Goal: Task Accomplishment & Management: Complete application form

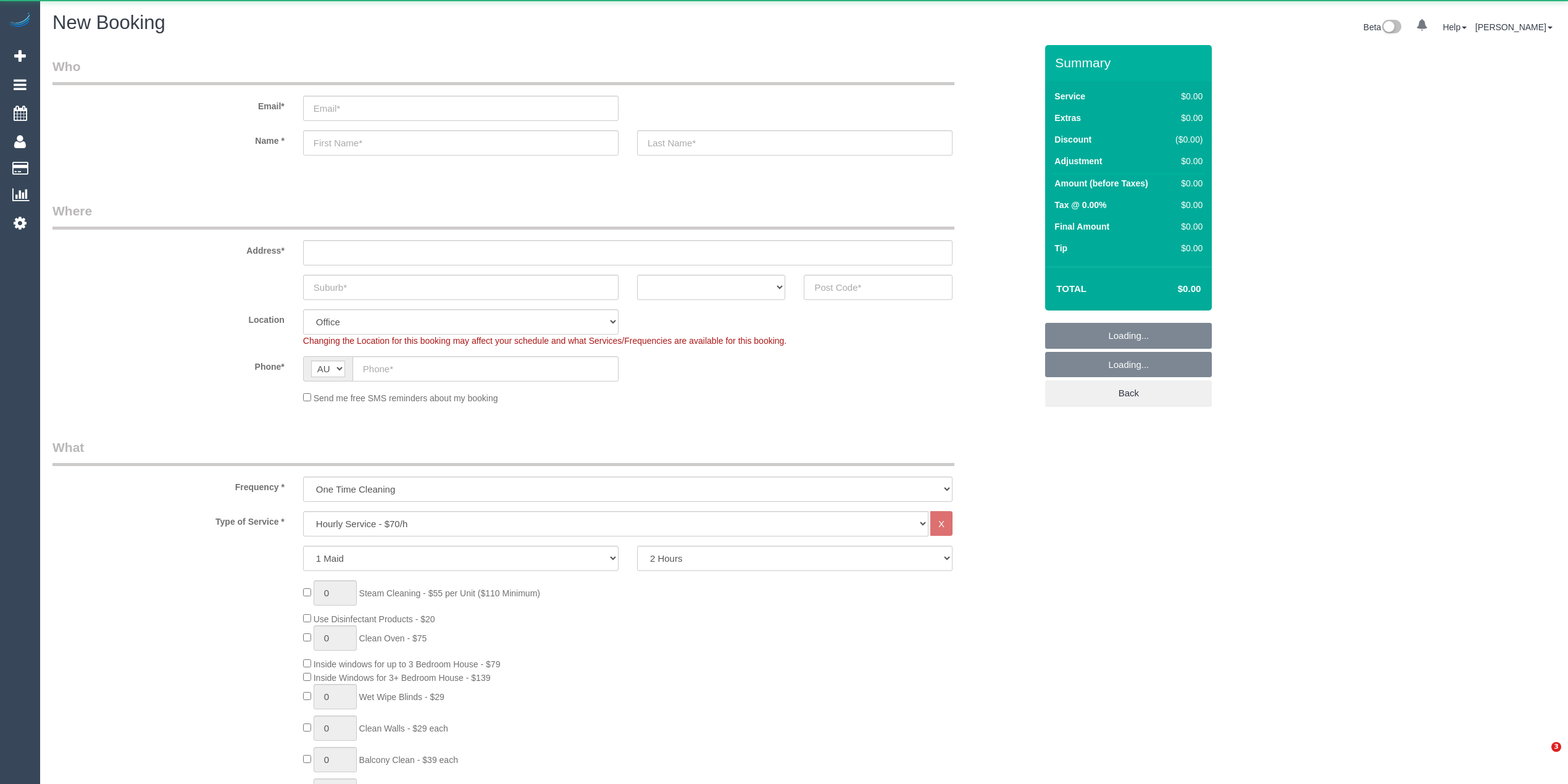
select select "object:2093"
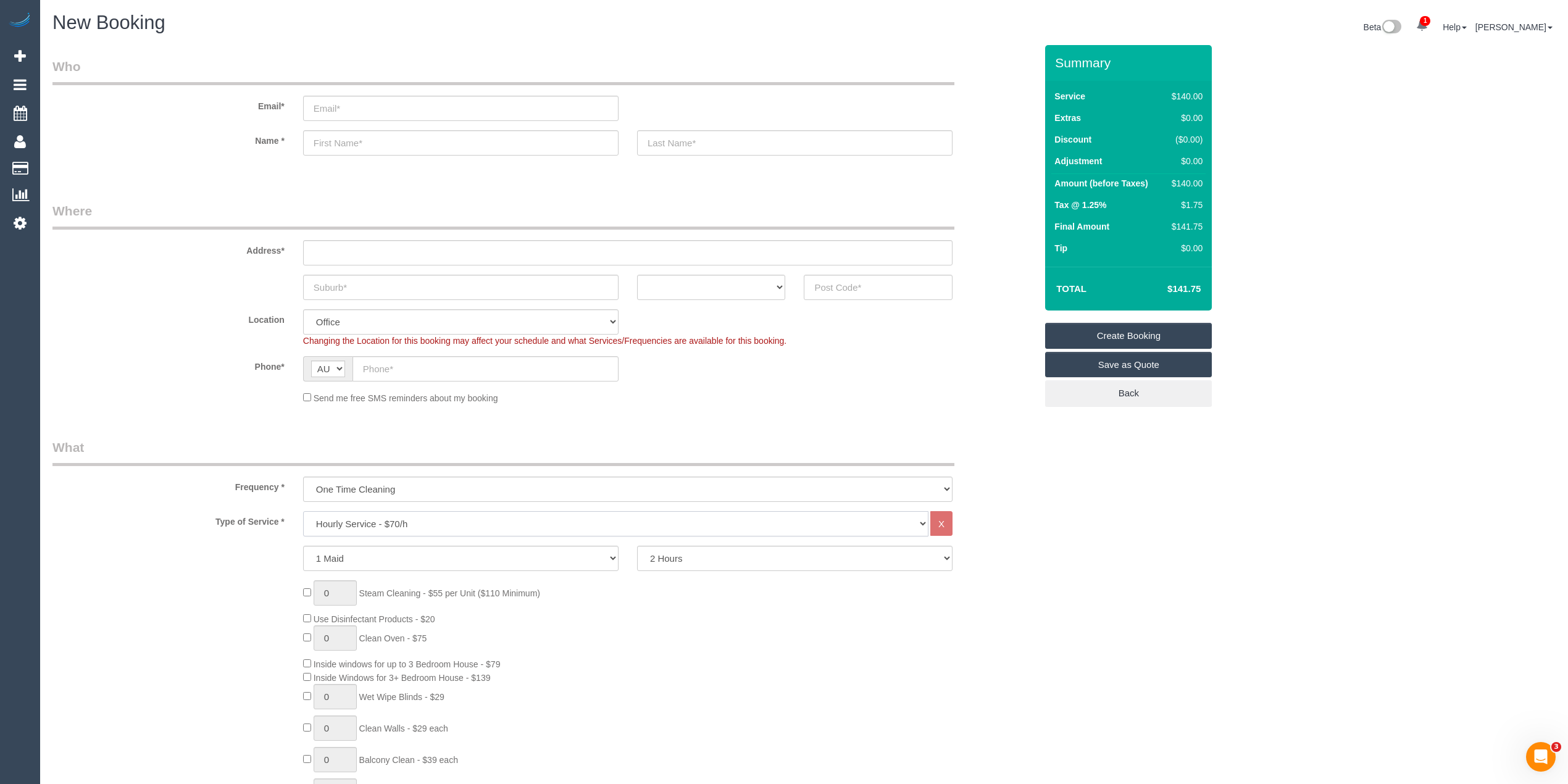
click at [435, 513] on select "Hourly Service - $70/h Hourly Service - $65/h Hourly Service - $60/h Hourly Ser…" at bounding box center [615, 524] width 625 height 25
select select "212"
click at [303, 511] on select "Hourly Service - $70/h Hourly Service - $65/h Hourly Service - $60/h Hourly Ser…" at bounding box center [615, 524] width 625 height 25
click at [677, 146] on input "text" at bounding box center [795, 143] width 316 height 25
click at [403, 526] on select "Hourly Service - $70/h Hourly Service - $65/h Hourly Service - $60/h Hourly Ser…" at bounding box center [615, 524] width 625 height 25
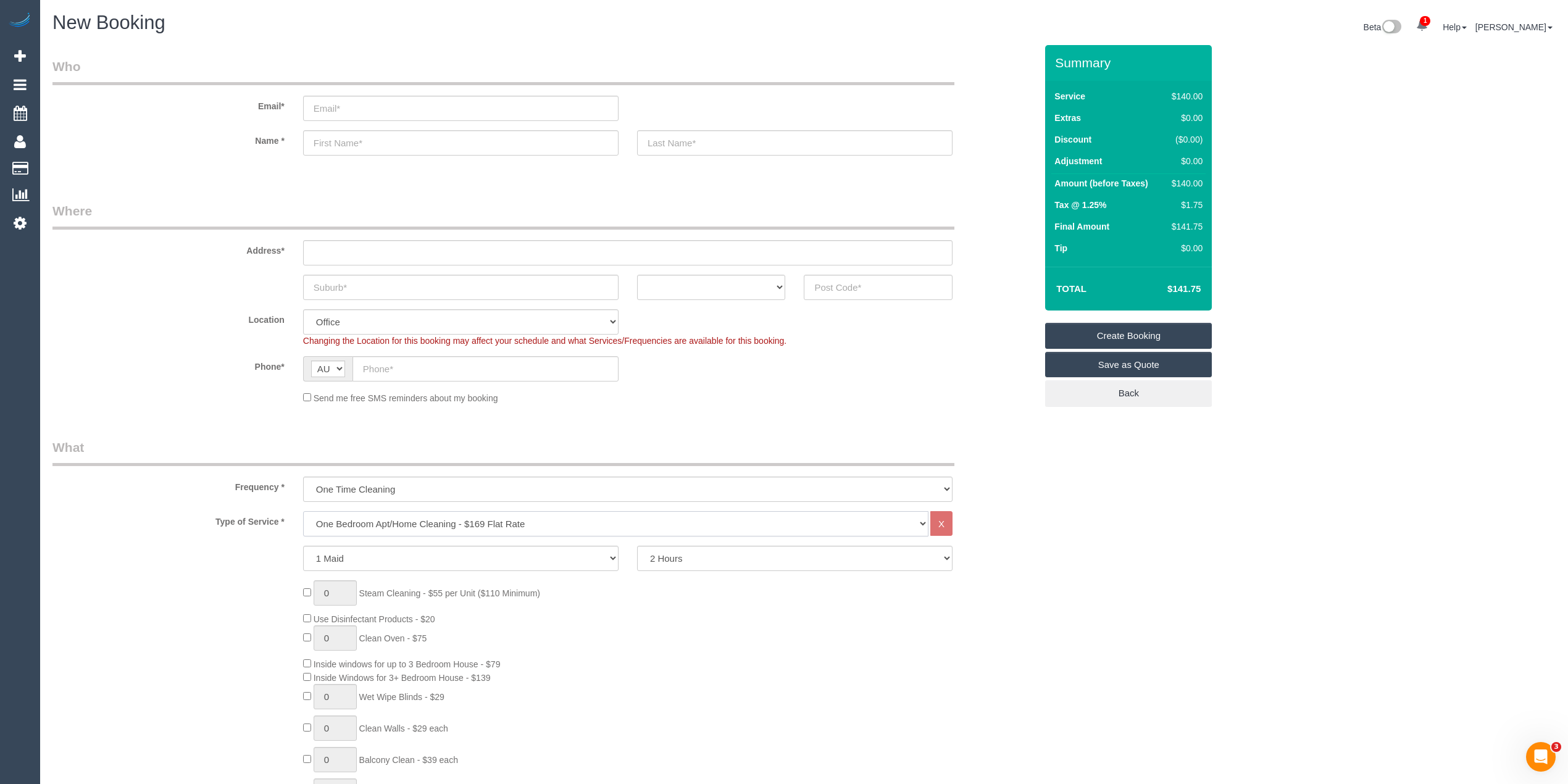
click at [303, 511] on select "Hourly Service - $70/h Hourly Service - $65/h Hourly Service - $60/h Hourly Ser…" at bounding box center [615, 524] width 625 height 25
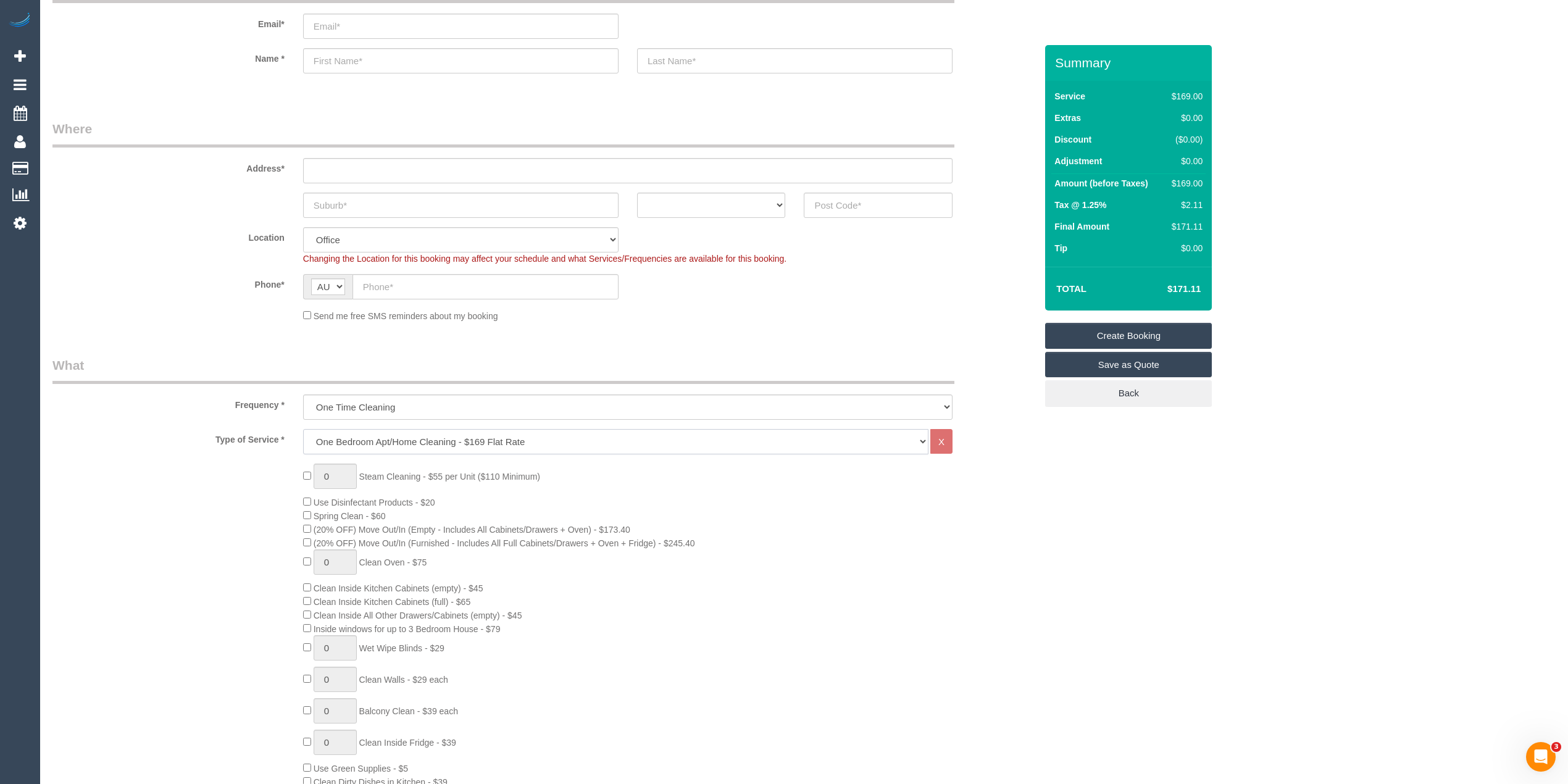
click at [349, 446] on select "Hourly Service - $70/h Hourly Service - $65/h Hourly Service - $60/h Hourly Ser…" at bounding box center [615, 441] width 625 height 25
select select "209"
click at [303, 429] on select "Hourly Service - $70/h Hourly Service - $65/h Hourly Service - $60/h Hourly Ser…" at bounding box center [615, 441] width 625 height 25
select select "1"
select select "120"
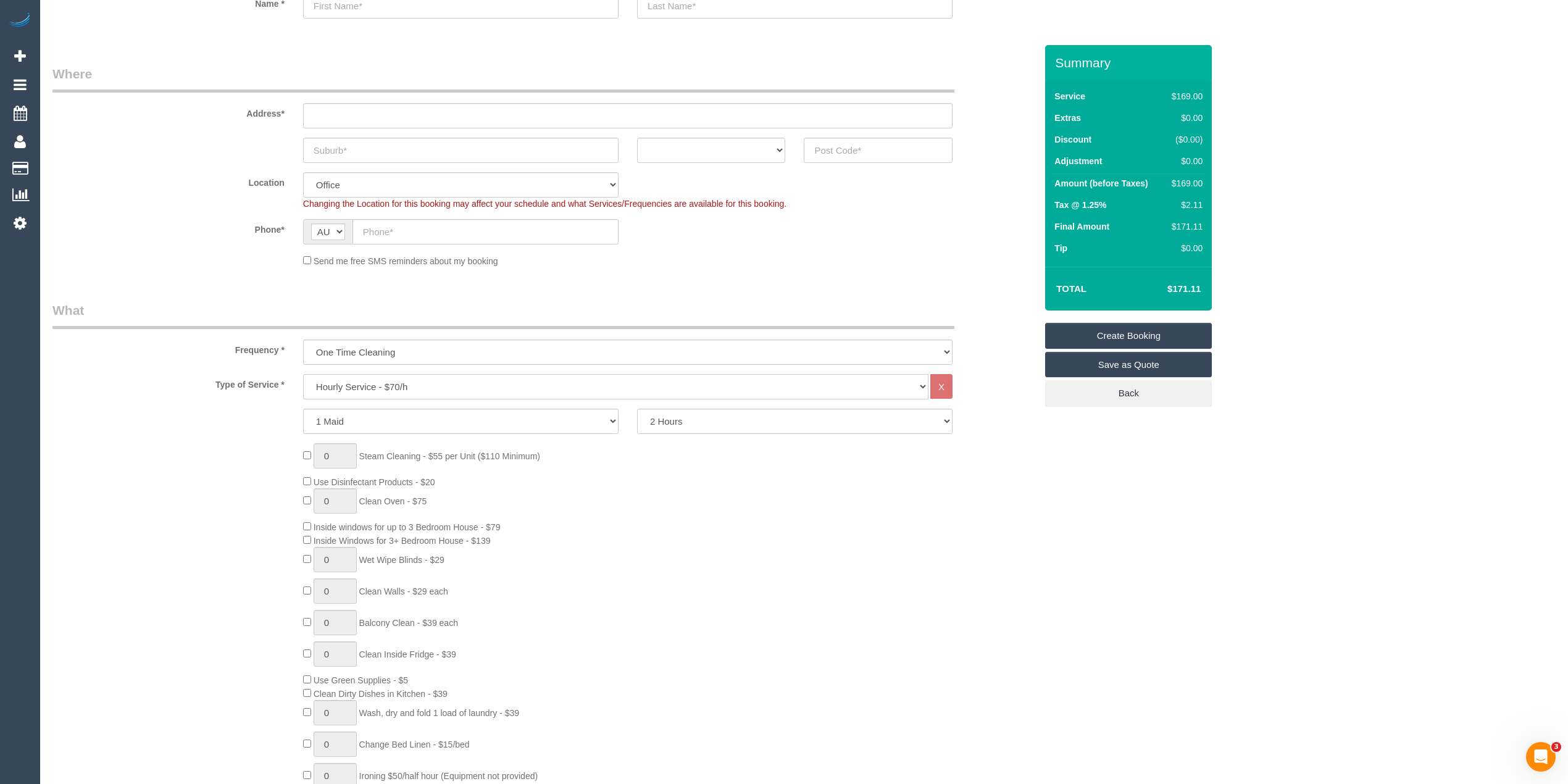
scroll to position [164, 0]
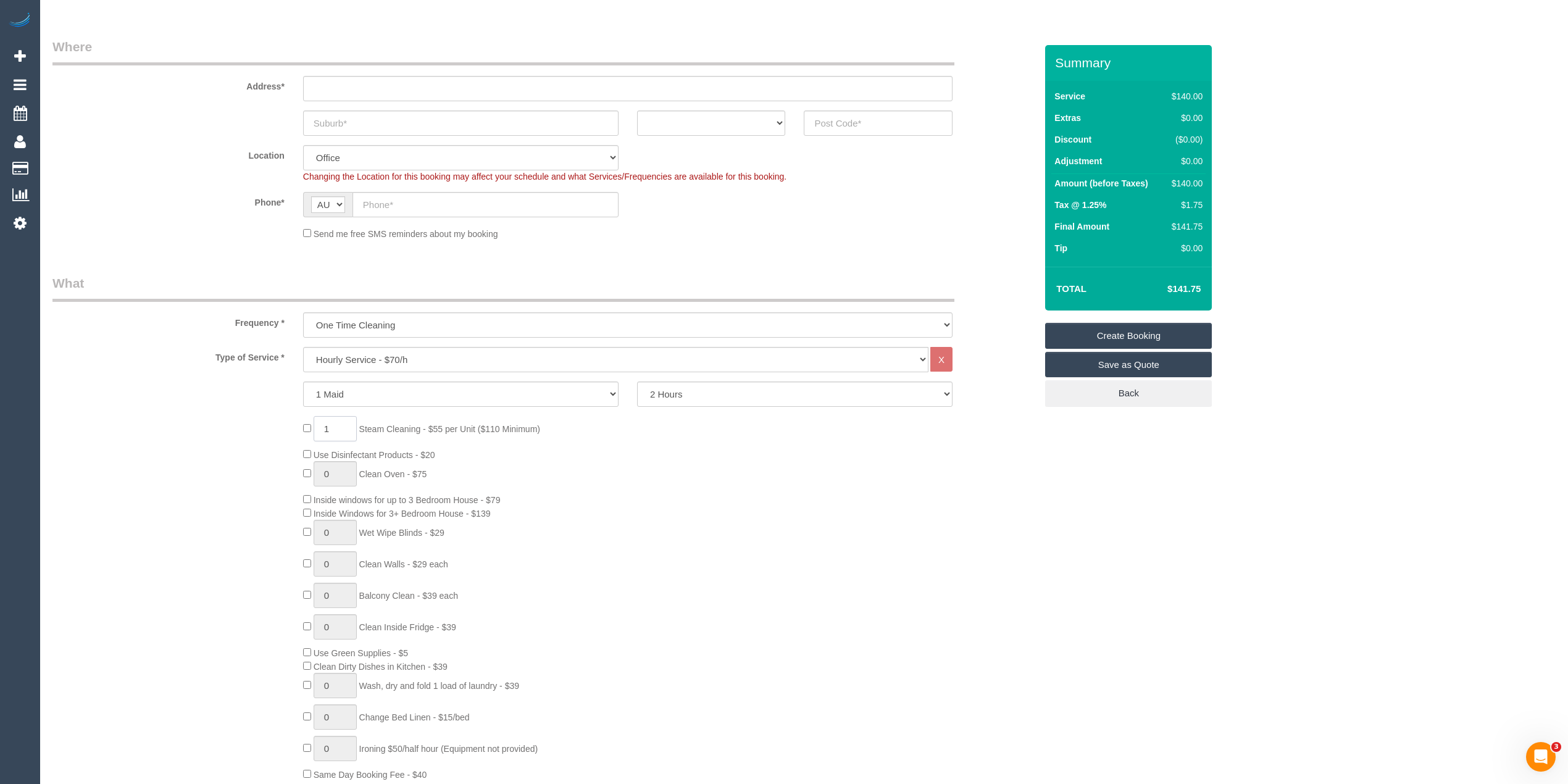
drag, startPoint x: 334, startPoint y: 430, endPoint x: 298, endPoint y: 417, distance: 38.3
click at [298, 418] on div "1 Steam Cleaning - $55 per Unit ($110 Minimum) Use Disinfectant Products - $20 …" at bounding box center [669, 598] width 751 height 365
type input "2"
click at [220, 420] on div "2 Steam Cleaning - $55 per Unit ($110 Minimum) Use Disinfectant Products - $20 …" at bounding box center [544, 598] width 1002 height 365
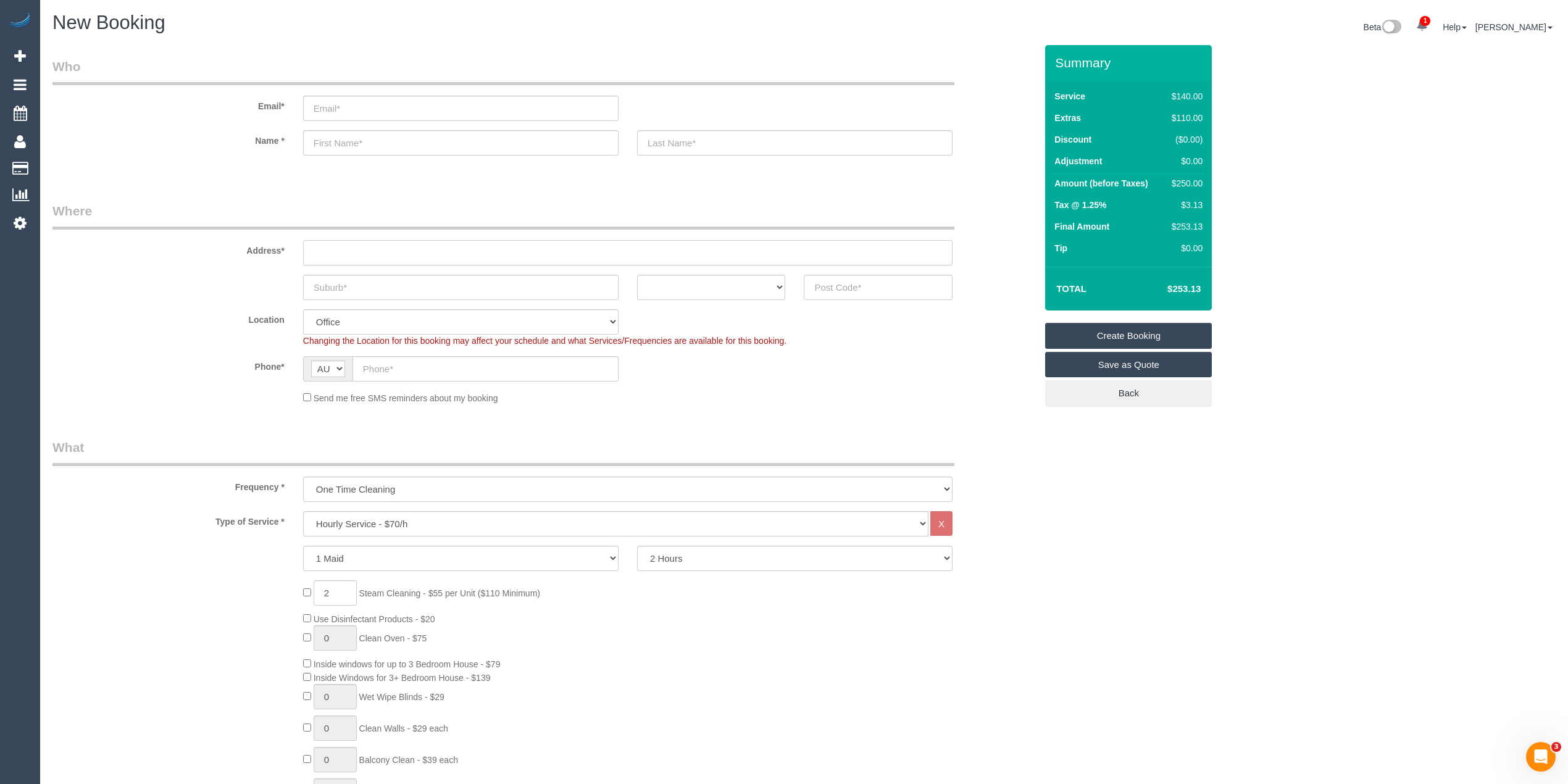
click at [349, 248] on input "text" at bounding box center [627, 253] width 649 height 25
type input "-"
click at [890, 287] on input "text" at bounding box center [878, 288] width 149 height 25
type input "3006"
click at [715, 288] on select "ACT NSW NT QLD SA TAS VIC WA" at bounding box center [712, 288] width 149 height 25
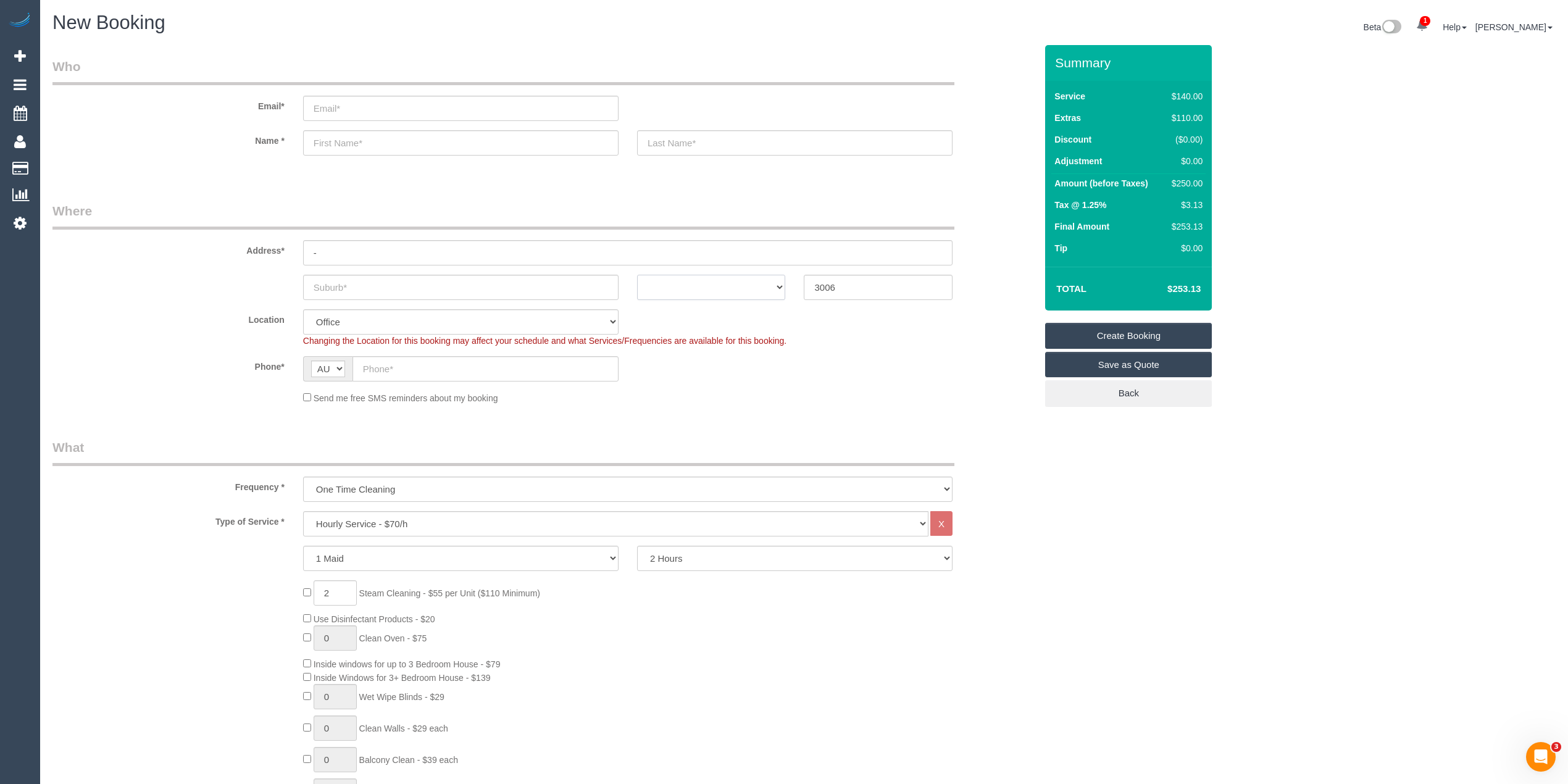
select select "54"
select select "VIC"
click at [637, 275] on select "ACT NSW NT QLD SA TAS VIC WA" at bounding box center [712, 288] width 149 height 25
select select "object:2319"
click at [405, 370] on input "text" at bounding box center [486, 369] width 266 height 25
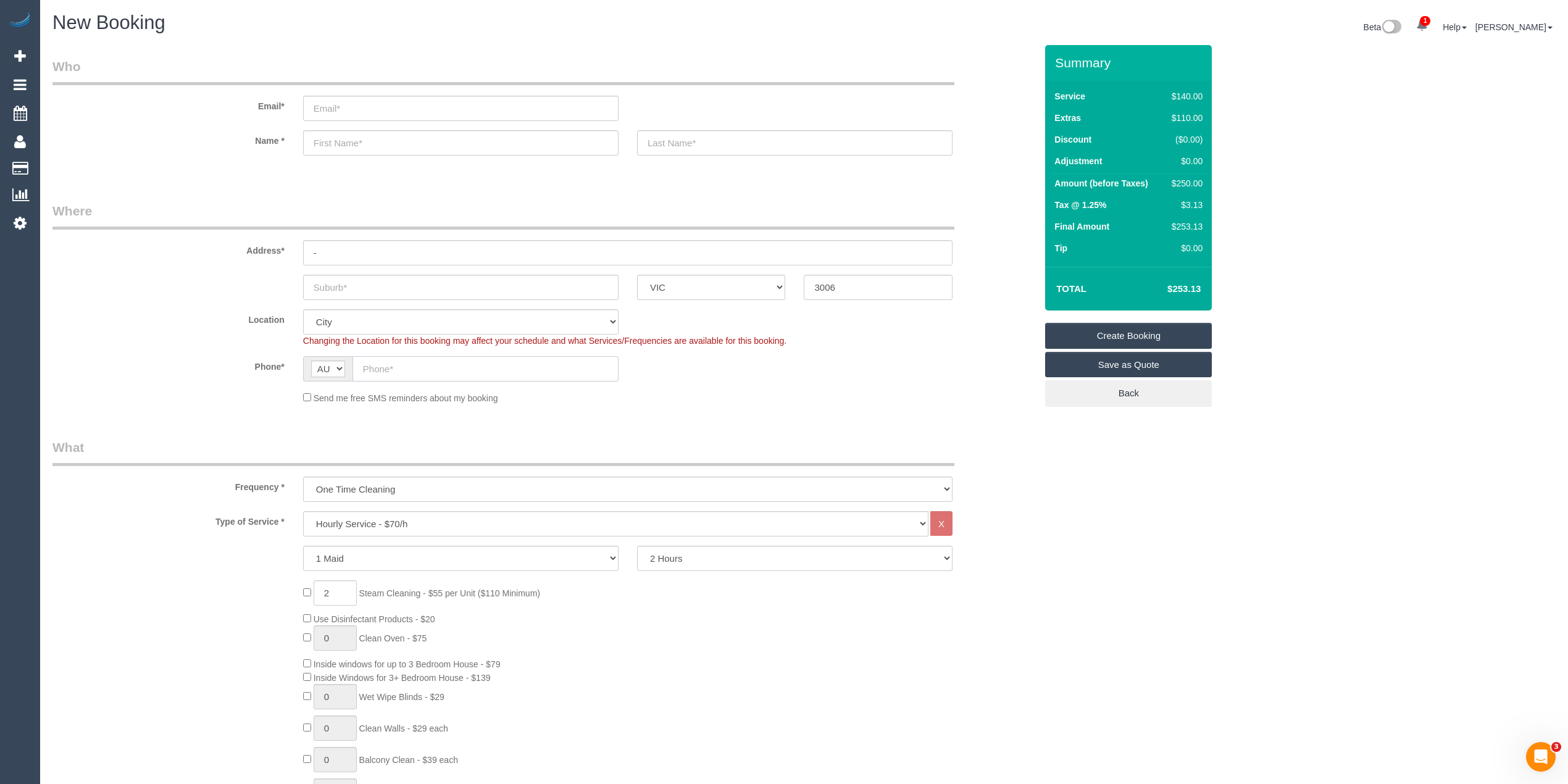
paste input "61 415 468 964"
drag, startPoint x: 376, startPoint y: 366, endPoint x: 360, endPoint y: 364, distance: 16.1
click at [358, 365] on input "61 415 468 964" at bounding box center [486, 369] width 266 height 25
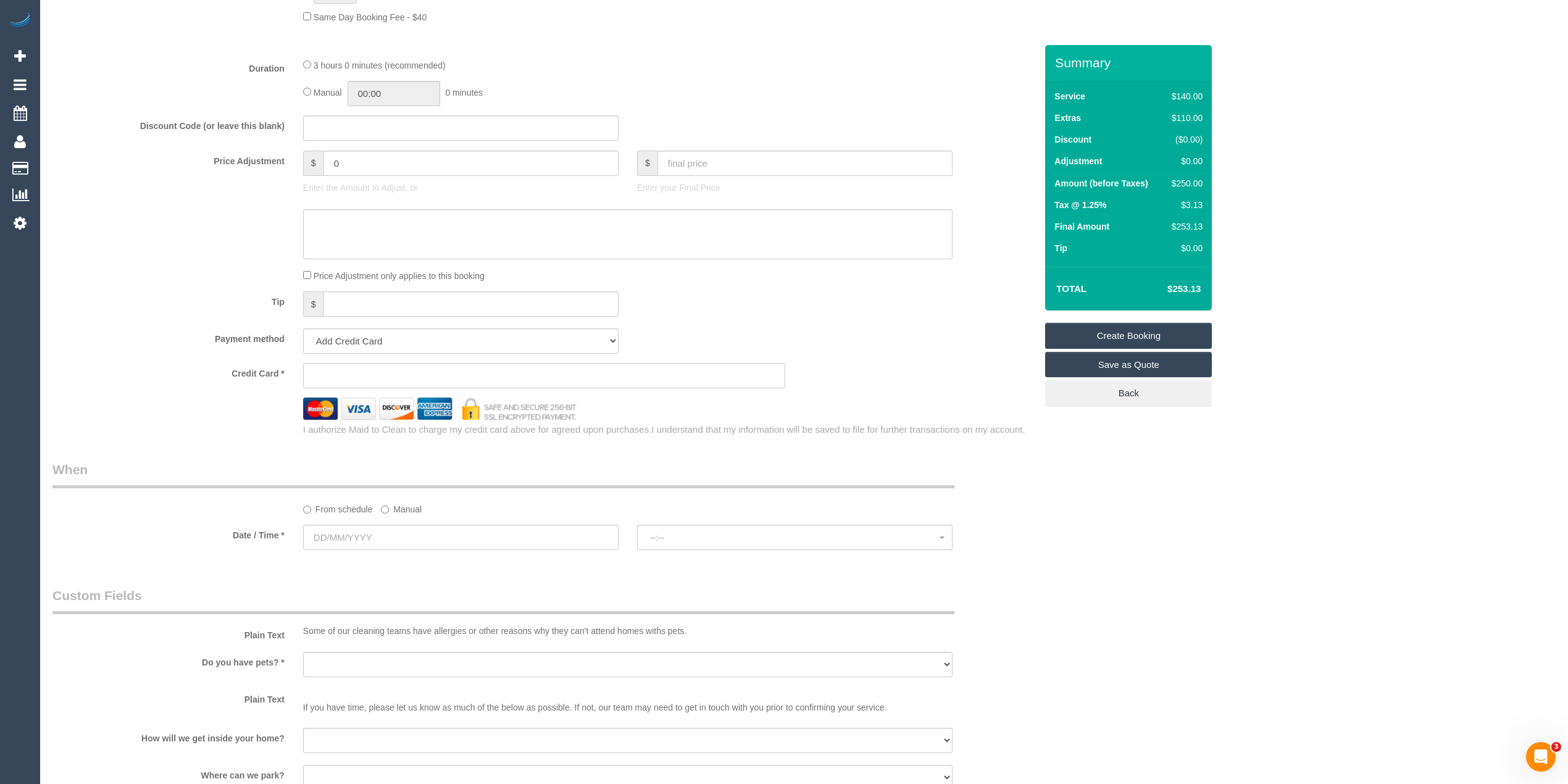
scroll to position [987, 0]
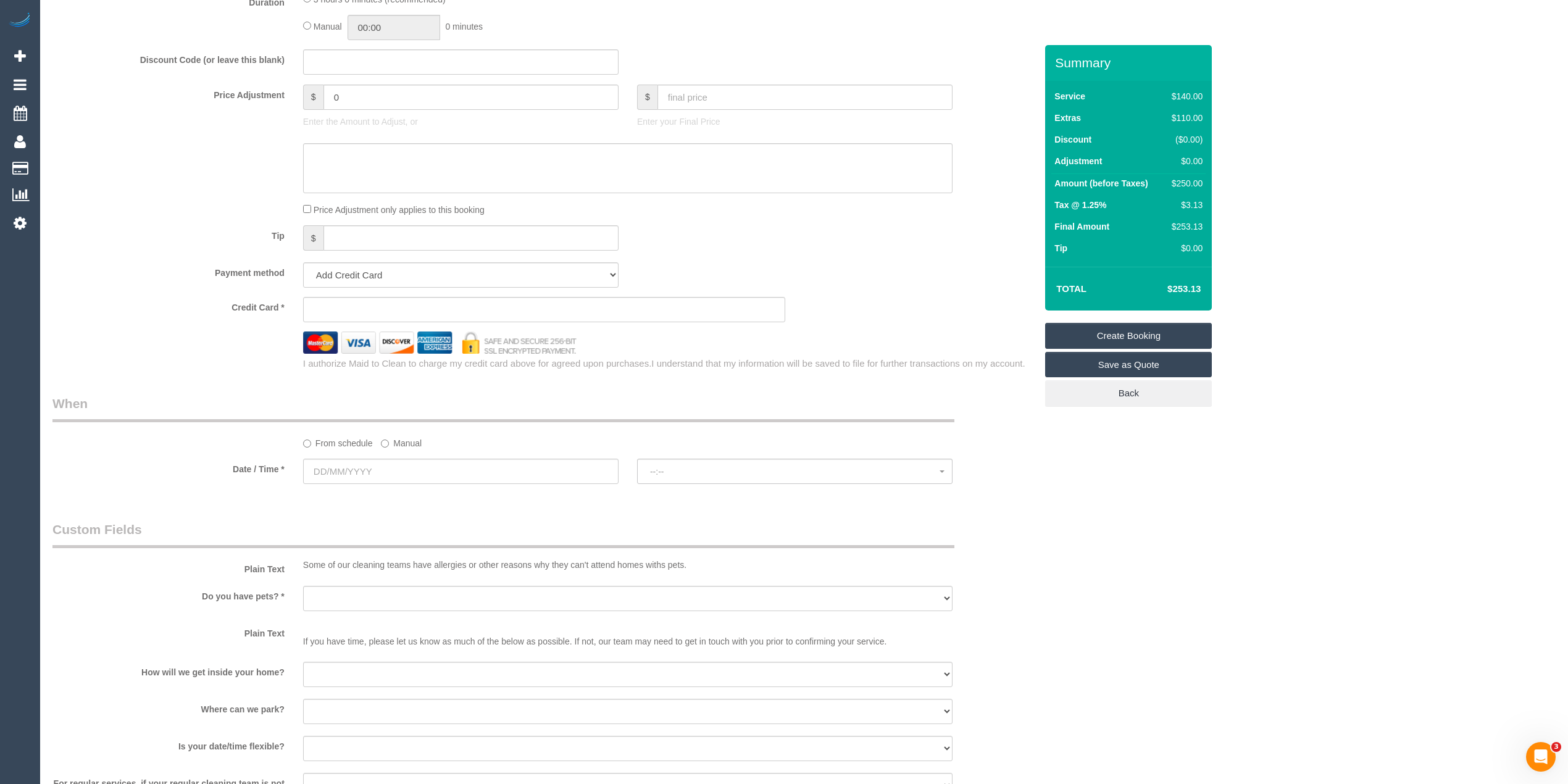
type input "0415 468 964"
click at [353, 469] on input "text" at bounding box center [460, 471] width 316 height 25
click at [1062, 528] on div "Who Email* Name * Where Address* - ACT NSW NT QLD SA TAS VIC WA 3006 Location O…" at bounding box center [804, 146] width 1503 height 2178
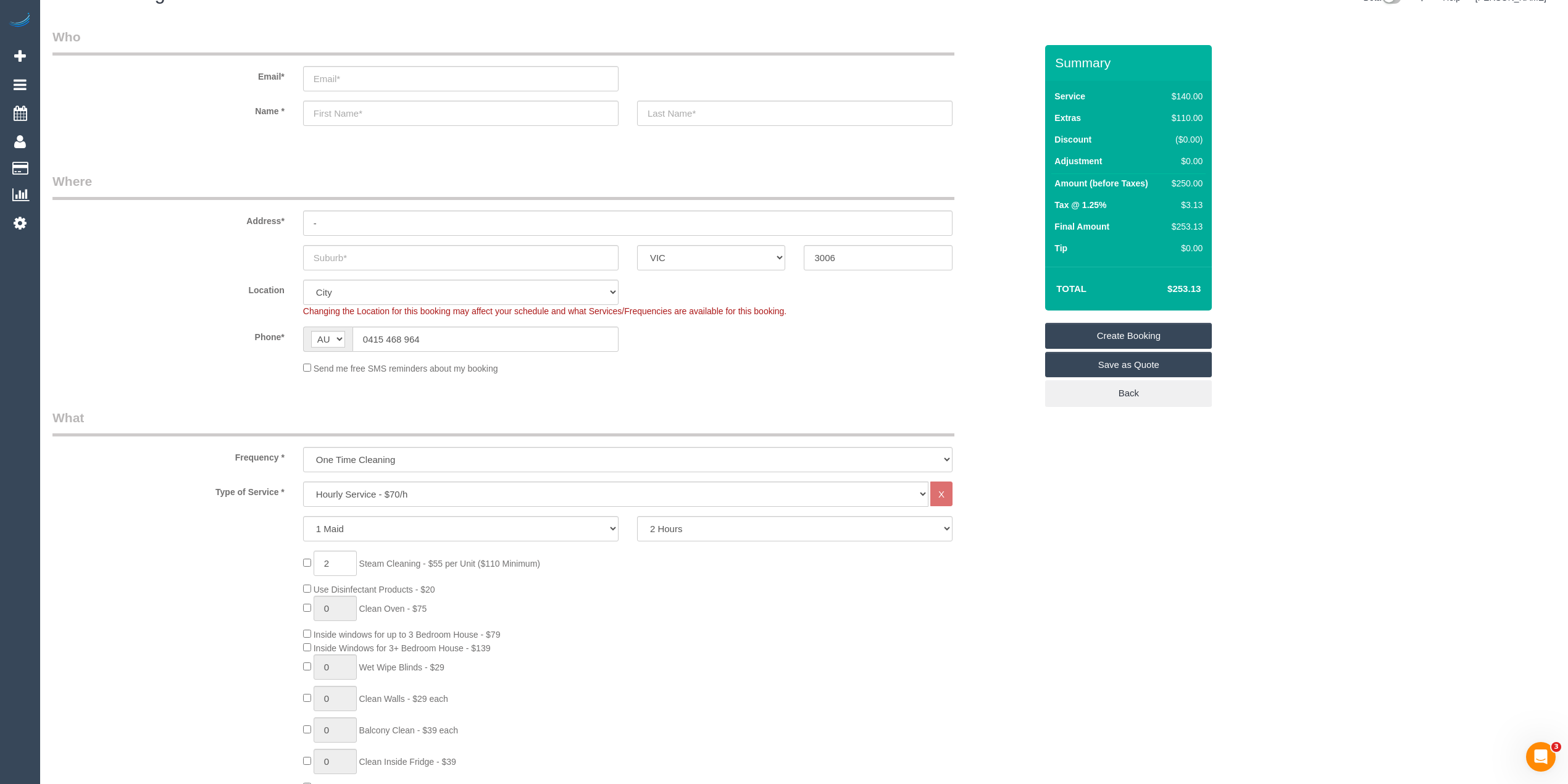
scroll to position [0, 0]
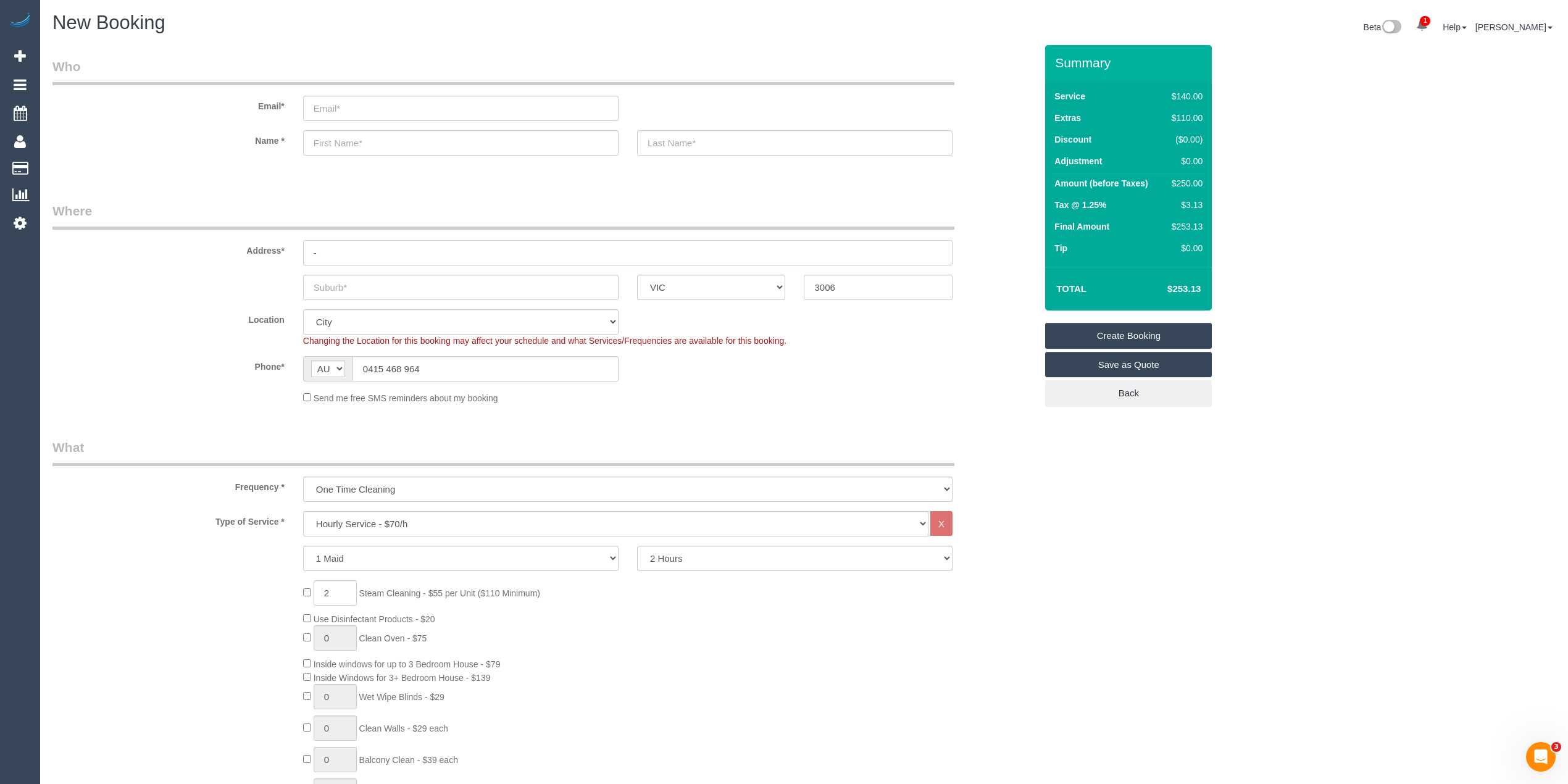
drag, startPoint x: 346, startPoint y: 248, endPoint x: 221, endPoint y: 256, distance: 125.3
click at [221, 256] on div "Address* -" at bounding box center [544, 233] width 1002 height 63
paste input "133 City Road South"
type input "133 City Road South"
click at [341, 282] on input "text" at bounding box center [460, 288] width 316 height 25
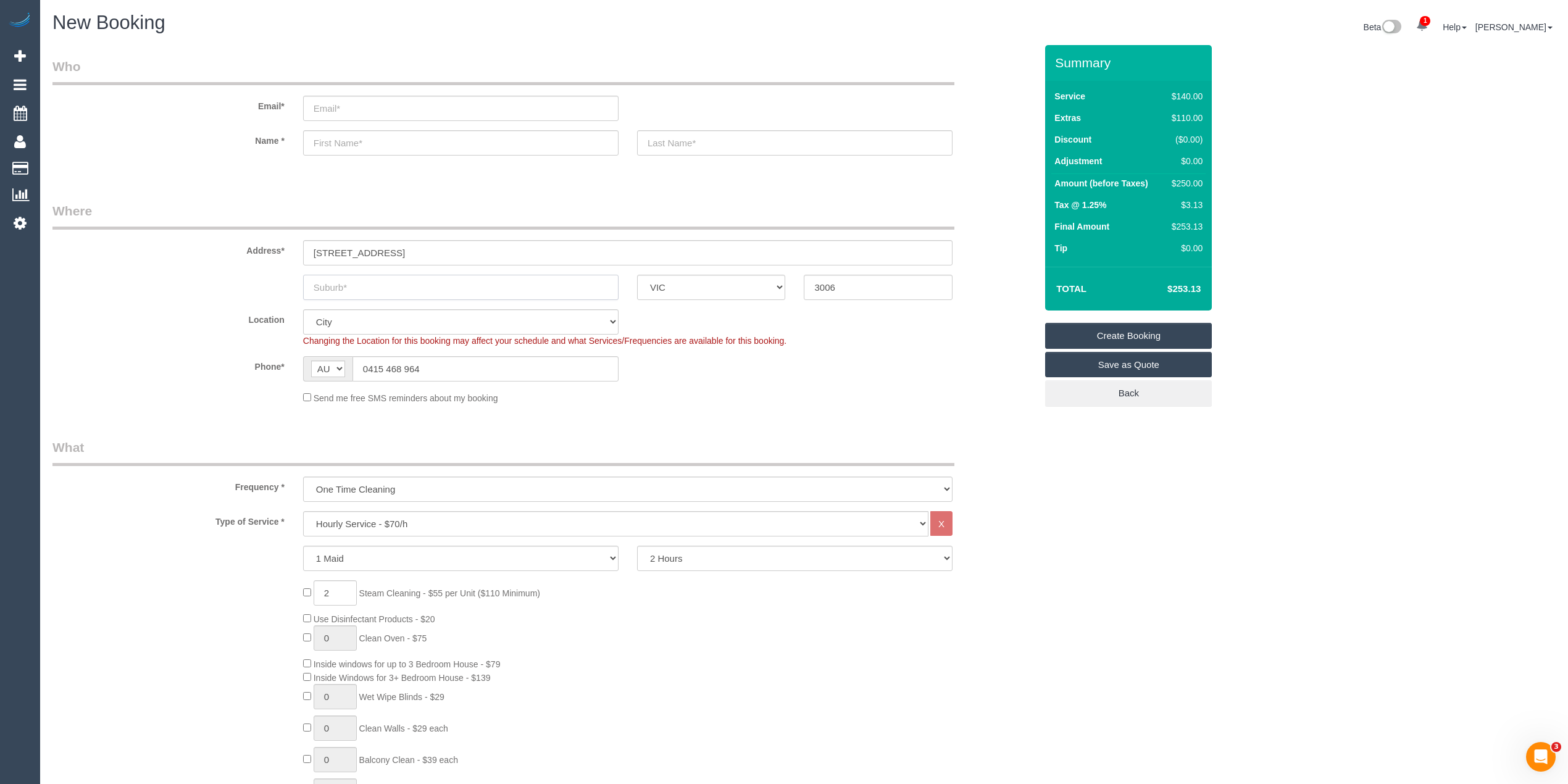
click at [349, 282] on input "text" at bounding box center [460, 288] width 316 height 25
paste input "Southbank"
type input "Southbank"
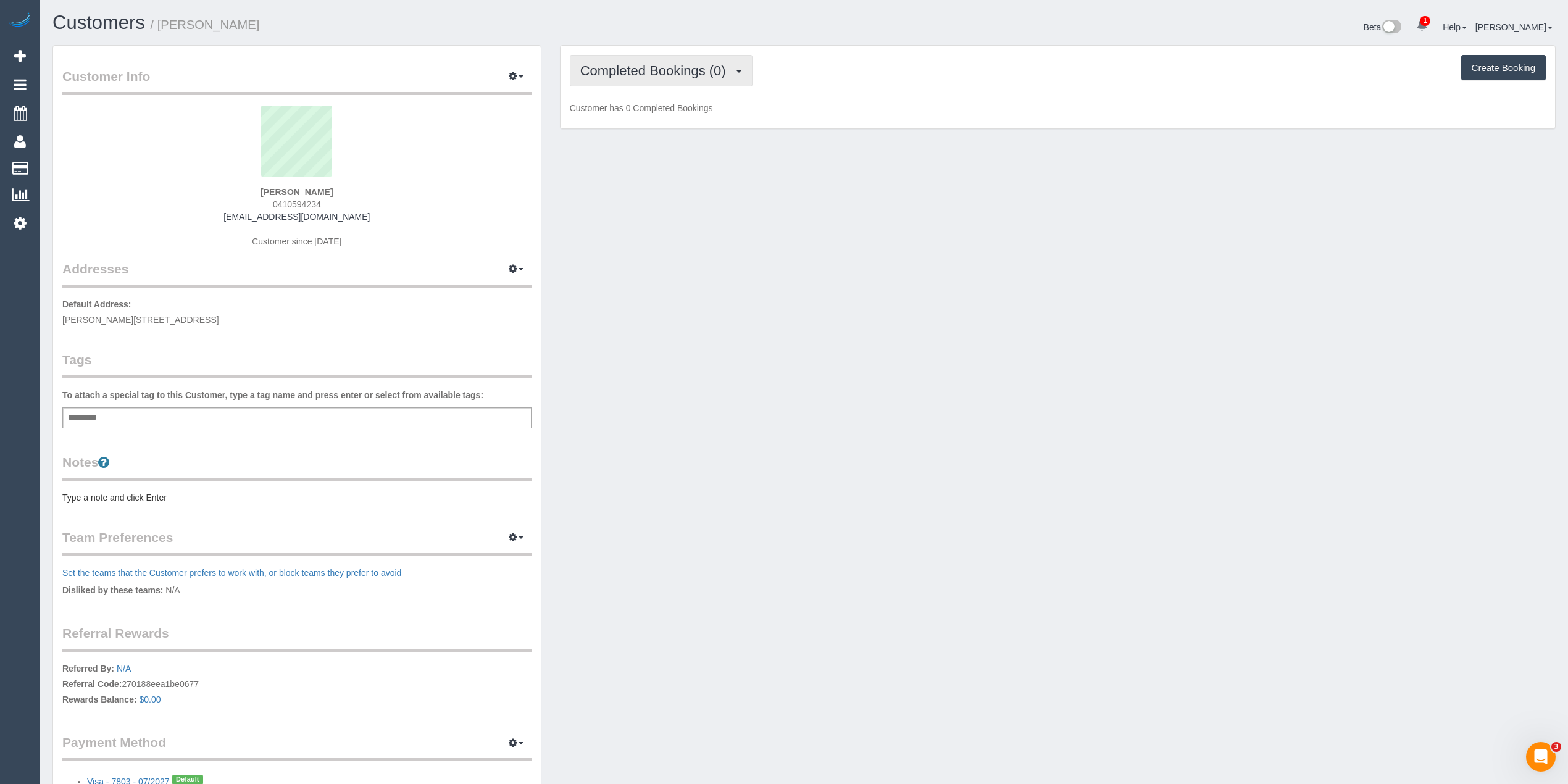
click at [606, 72] on span "Completed Bookings (0)" at bounding box center [656, 70] width 151 height 15
click at [638, 118] on link "Upcoming Bookings (1)" at bounding box center [635, 115] width 129 height 16
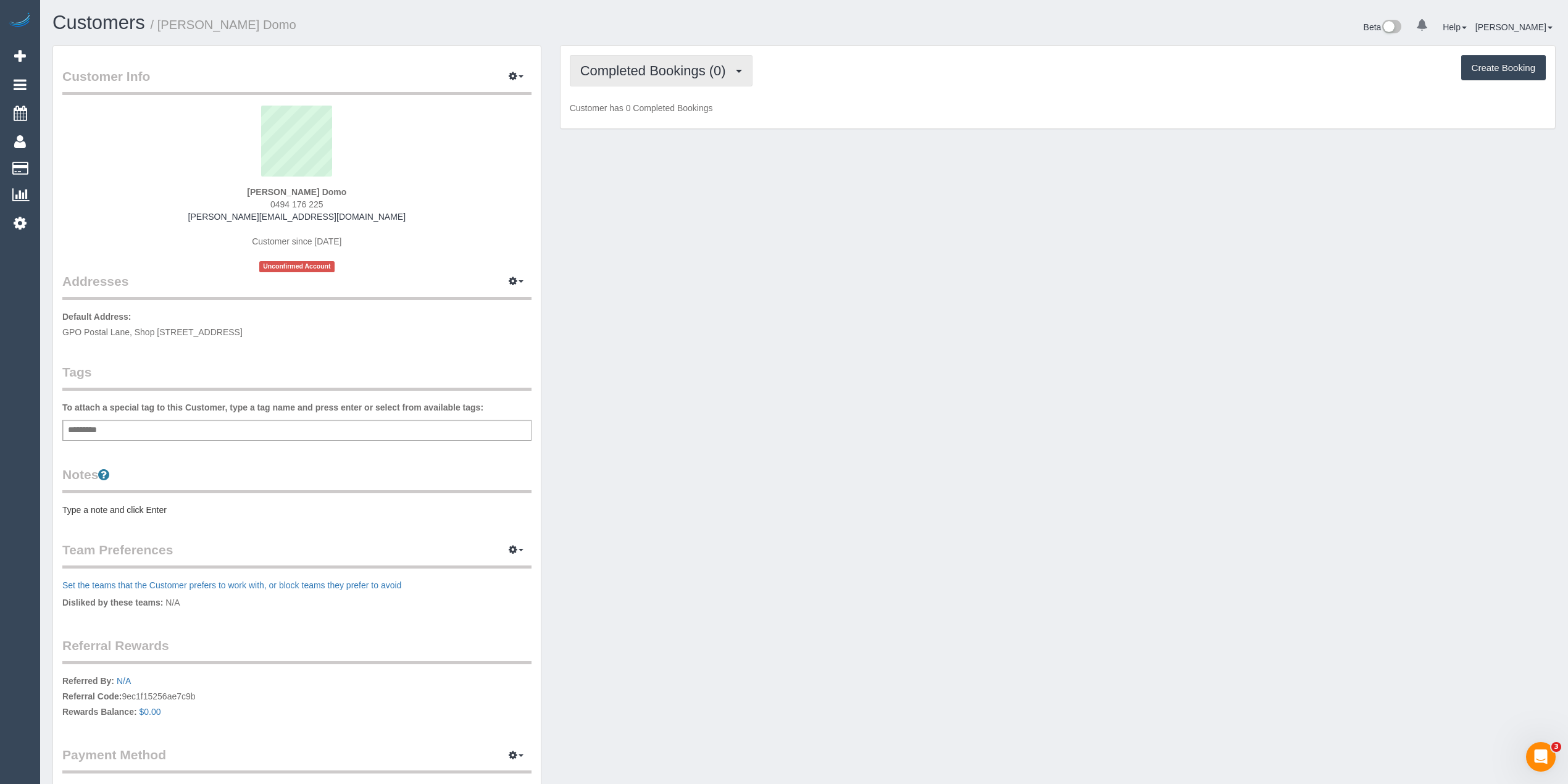
click at [600, 73] on span "Completed Bookings (0)" at bounding box center [656, 70] width 151 height 15
click at [618, 110] on link "Upcoming Bookings (1)" at bounding box center [635, 115] width 129 height 16
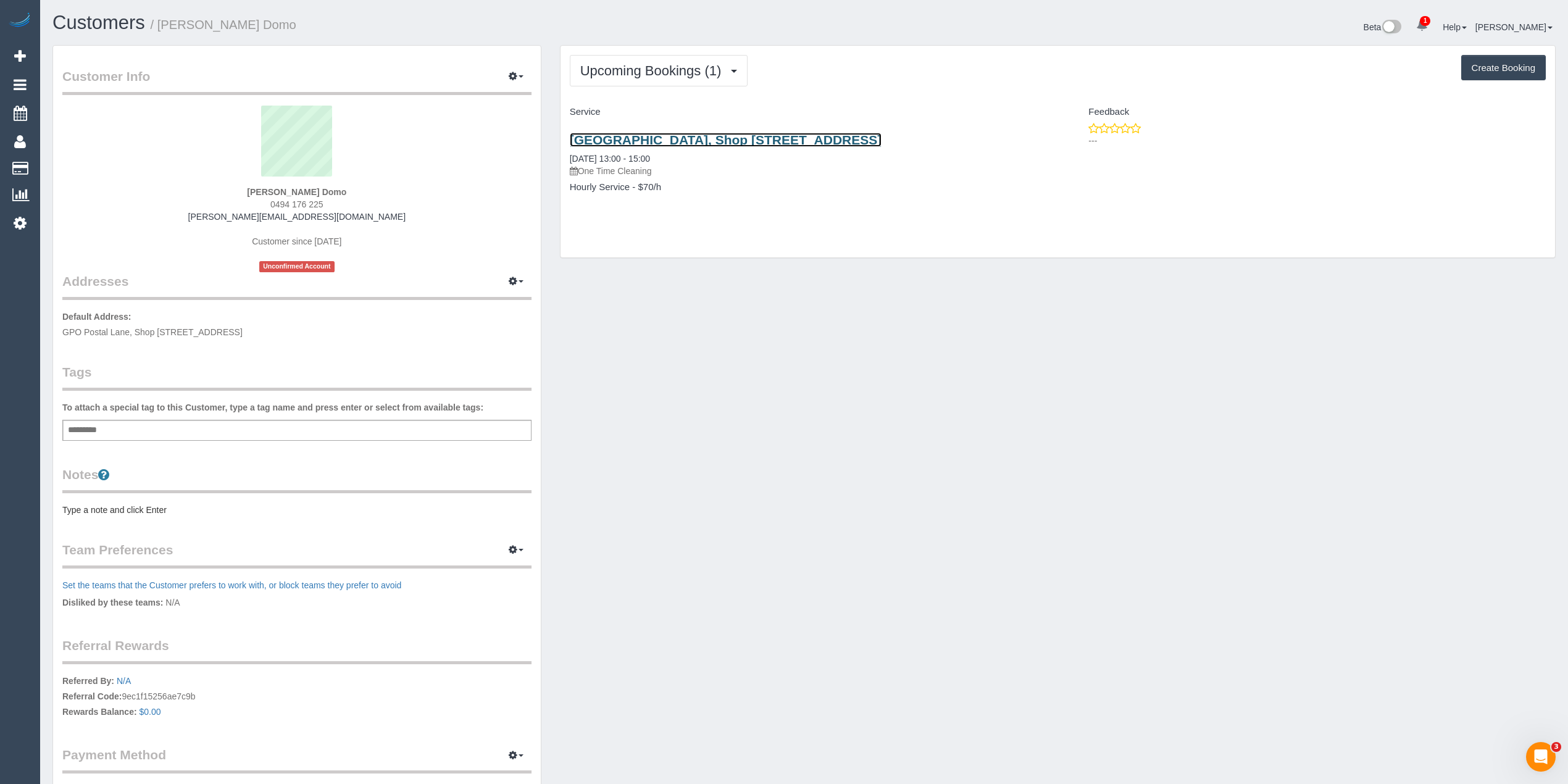
click at [777, 140] on link "Gpo Postal Lane, Shop 28/350 Bourke St, Melbourne, VIC 3000" at bounding box center [725, 140] width 312 height 14
click at [611, 63] on span "Upcoming Bookings (1)" at bounding box center [654, 70] width 147 height 15
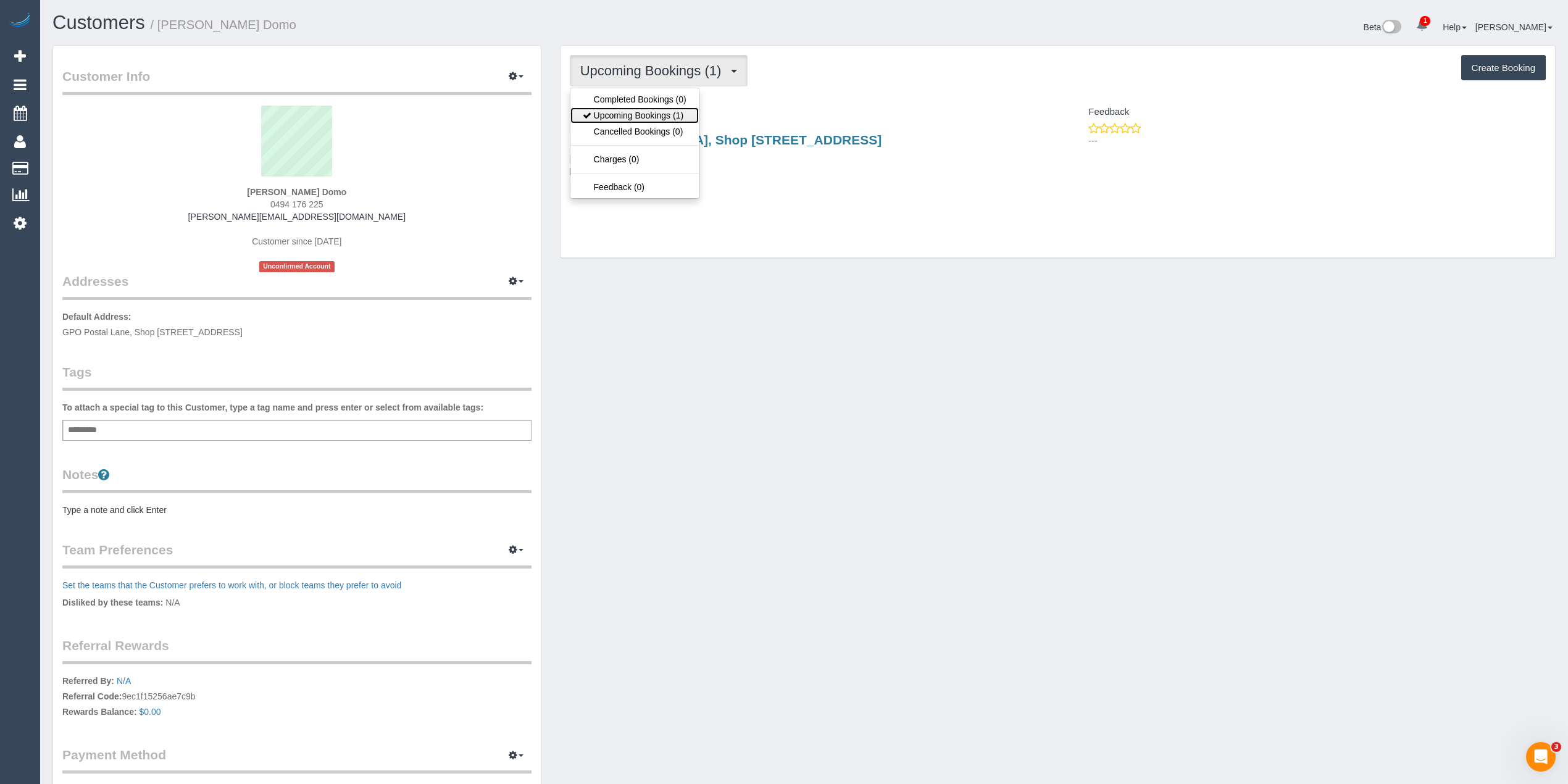
click at [668, 122] on link "Upcoming Bookings (1)" at bounding box center [635, 115] width 129 height 16
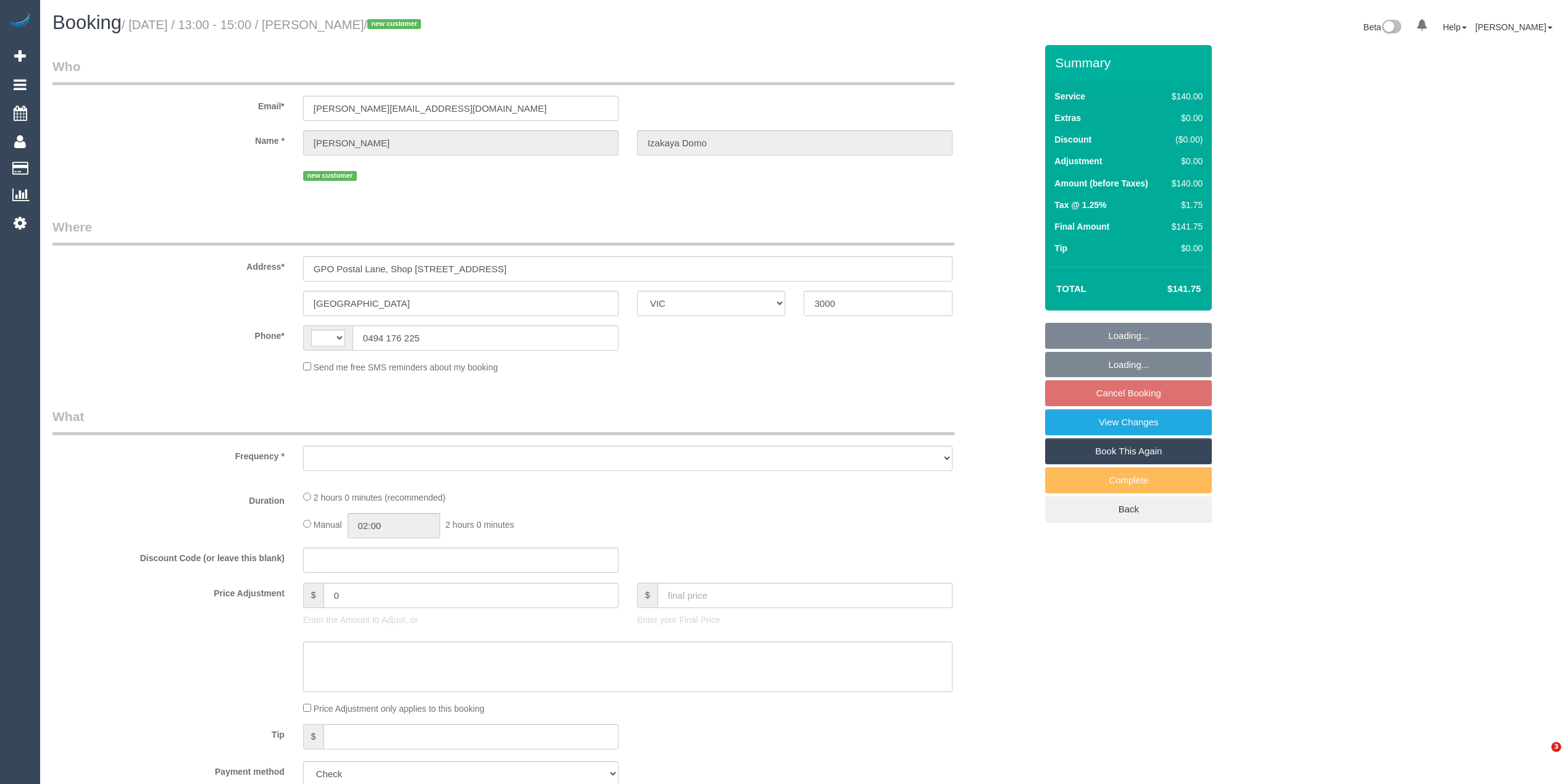
select select "VIC"
select select "string:AU"
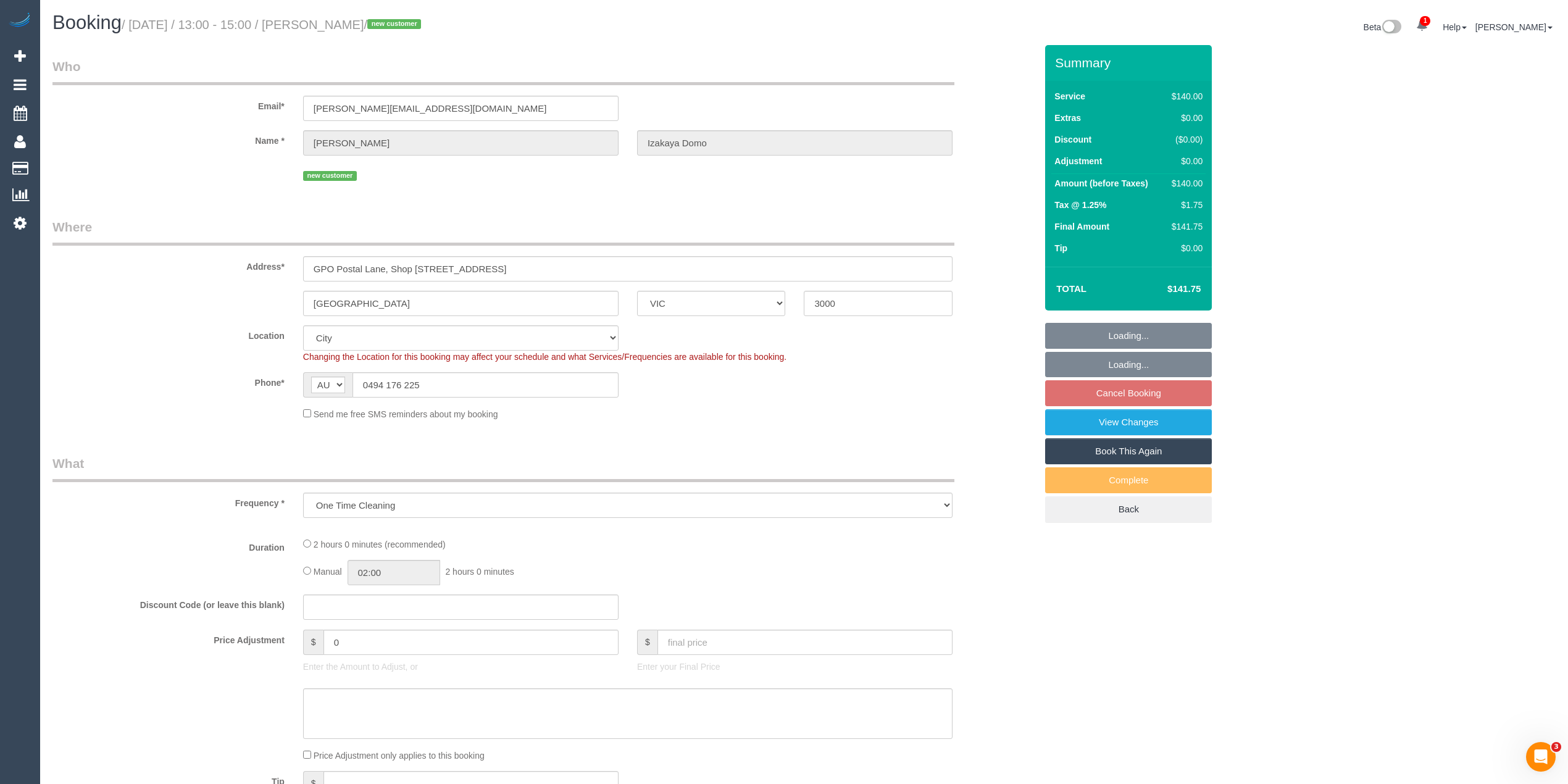
select select "object:695"
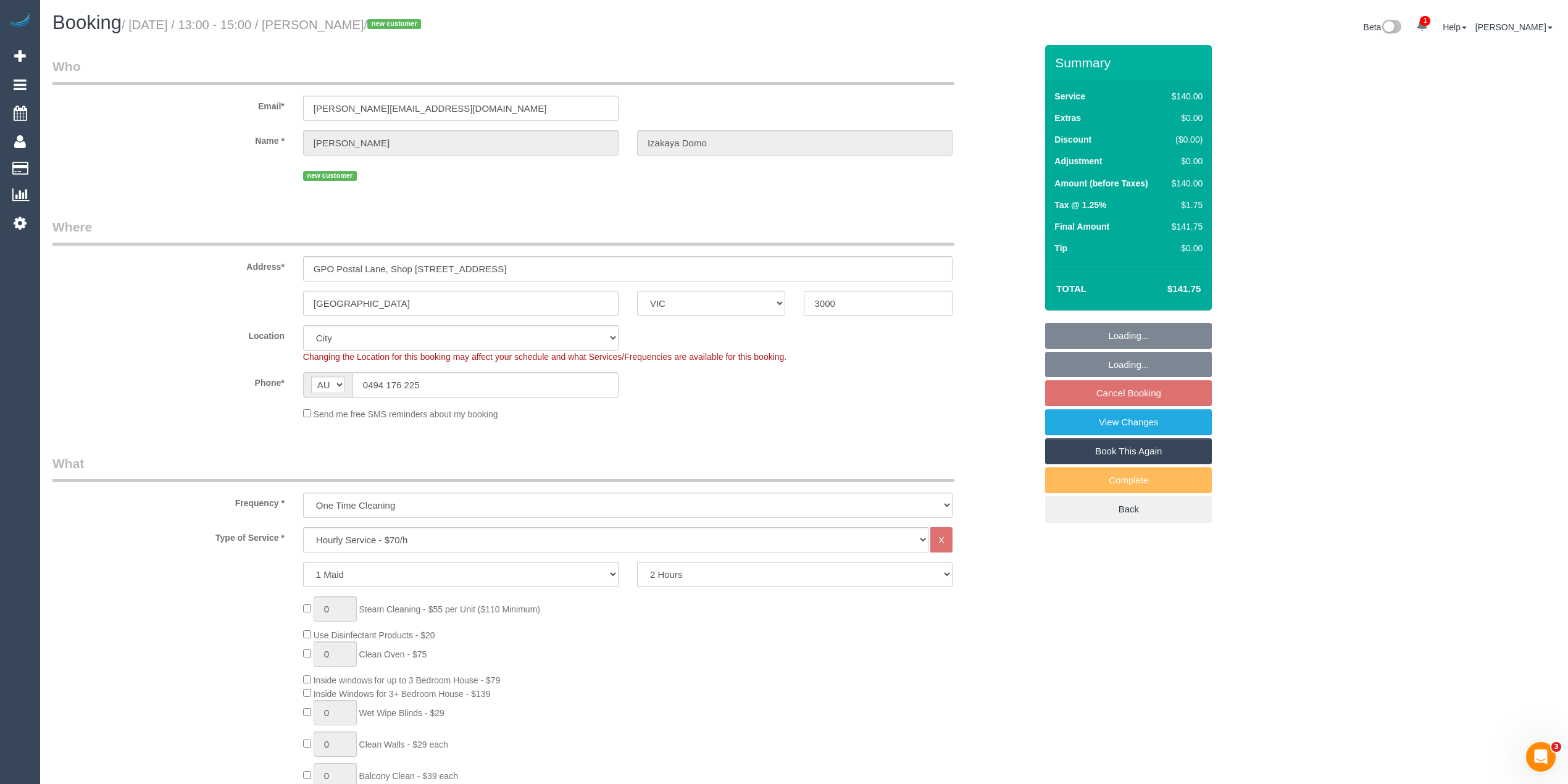
select select "number:28"
select select "number:14"
select select "number:19"
select select "number:36"
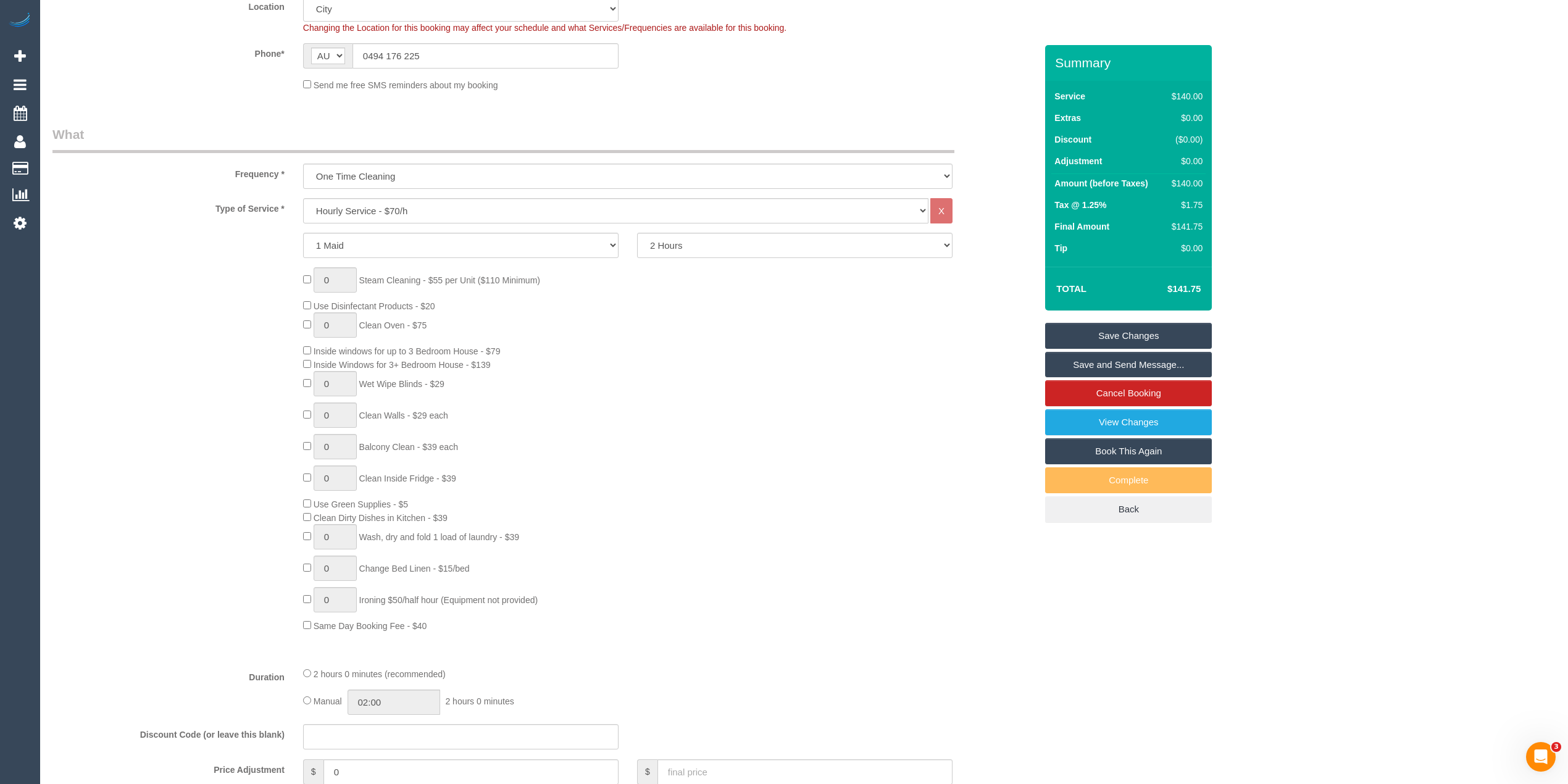
scroll to position [82, 0]
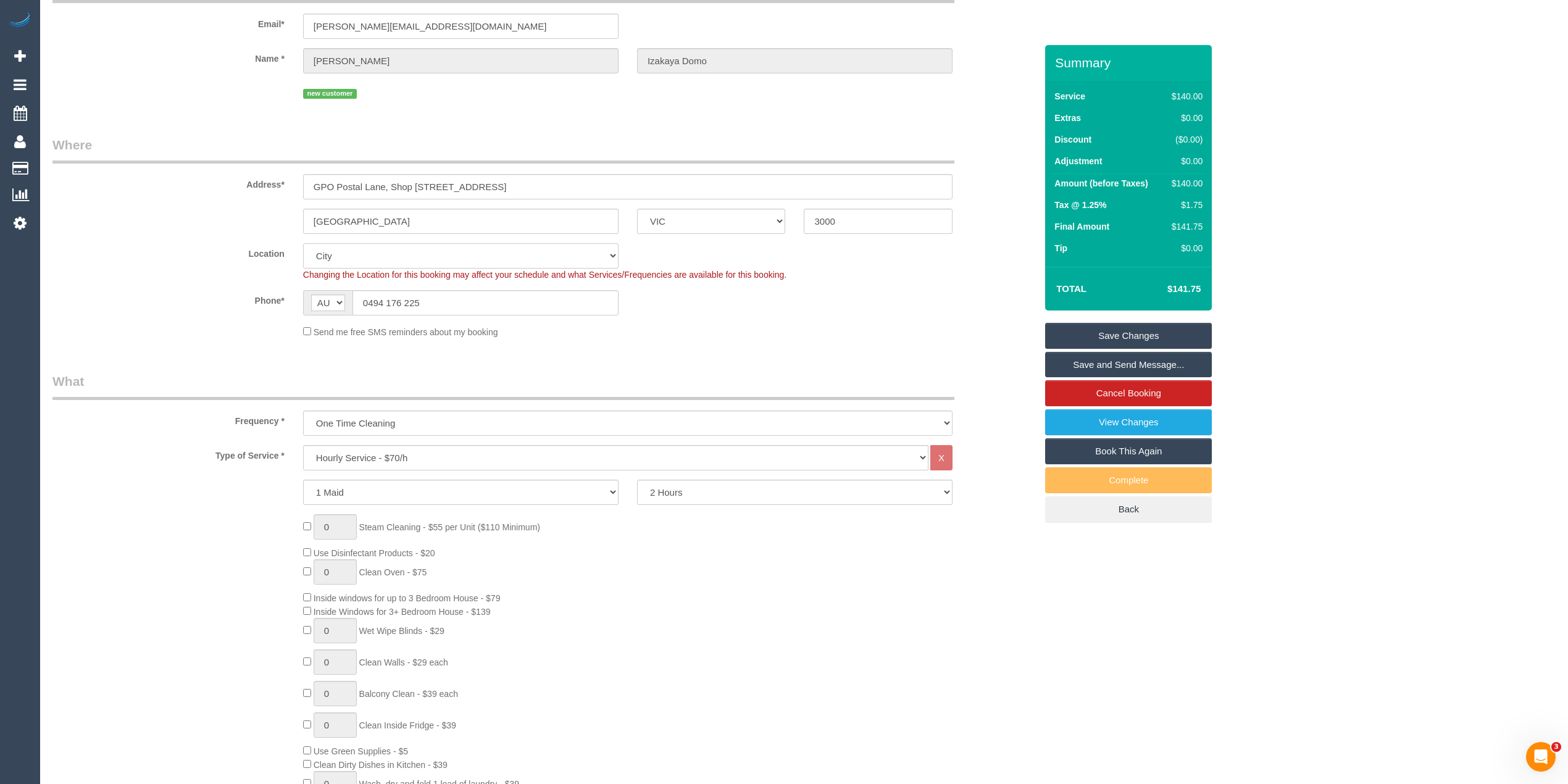
click at [326, 260] on select "Office [GEOGRAPHIC_DATA] (North) East (South) [GEOGRAPHIC_DATA] (East) [GEOGRAP…" at bounding box center [460, 255] width 316 height 25
select select "50"
click at [303, 243] on select "Office City East (North) East (South) Inner East Inner North (East) Inner North…" at bounding box center [460, 255] width 316 height 25
select select "object:1668"
click at [388, 452] on select "Hourly Service - $70/h Hourly Service - $65/h Hourly Service - $60/h Hourly Ser…" at bounding box center [615, 458] width 625 height 25
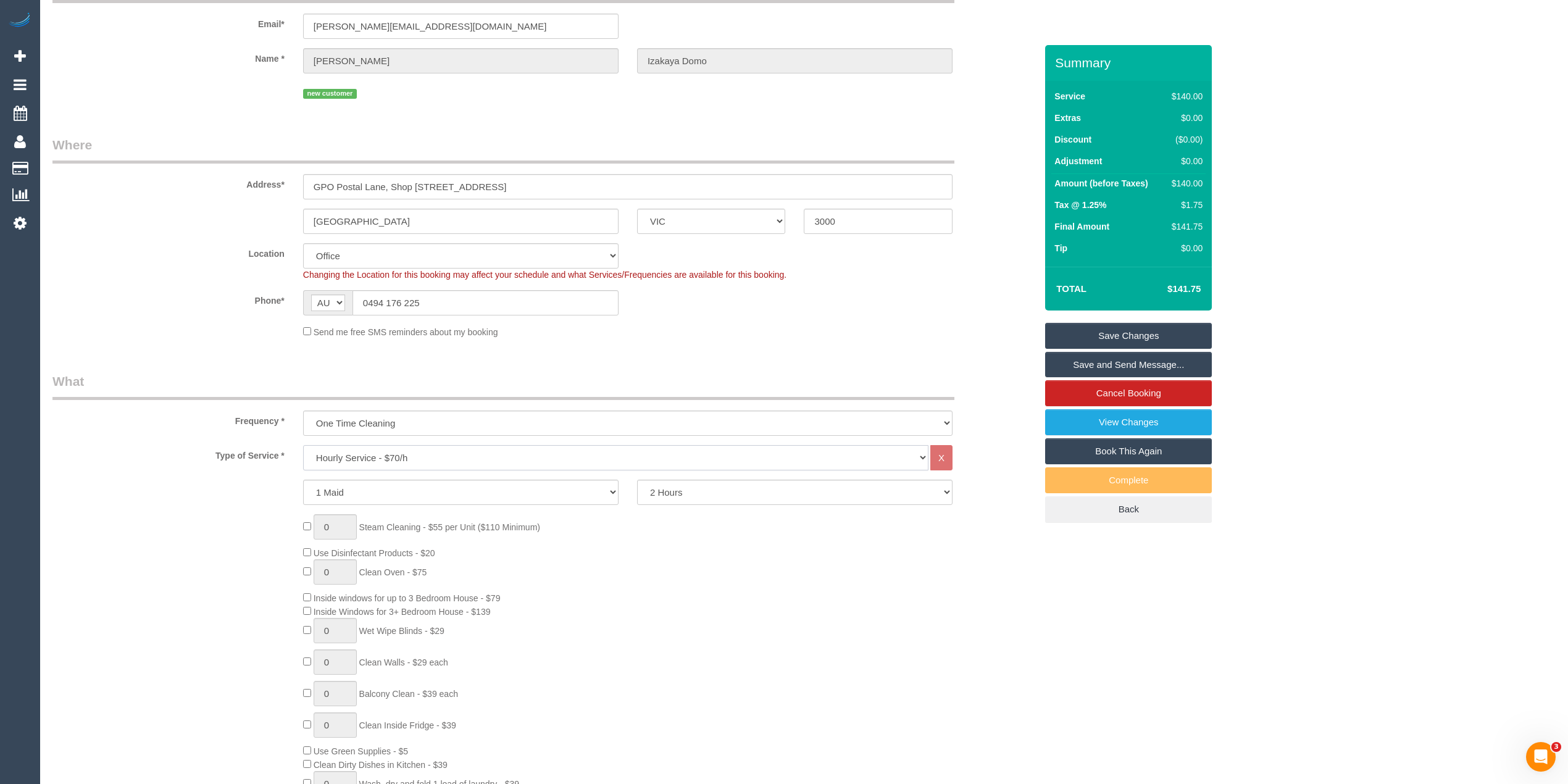
select select "19"
click at [303, 445] on select "Hourly Service - $70/h Hourly Service - $65/h Hourly Service - $60/h Hourly Ser…" at bounding box center [615, 458] width 625 height 25
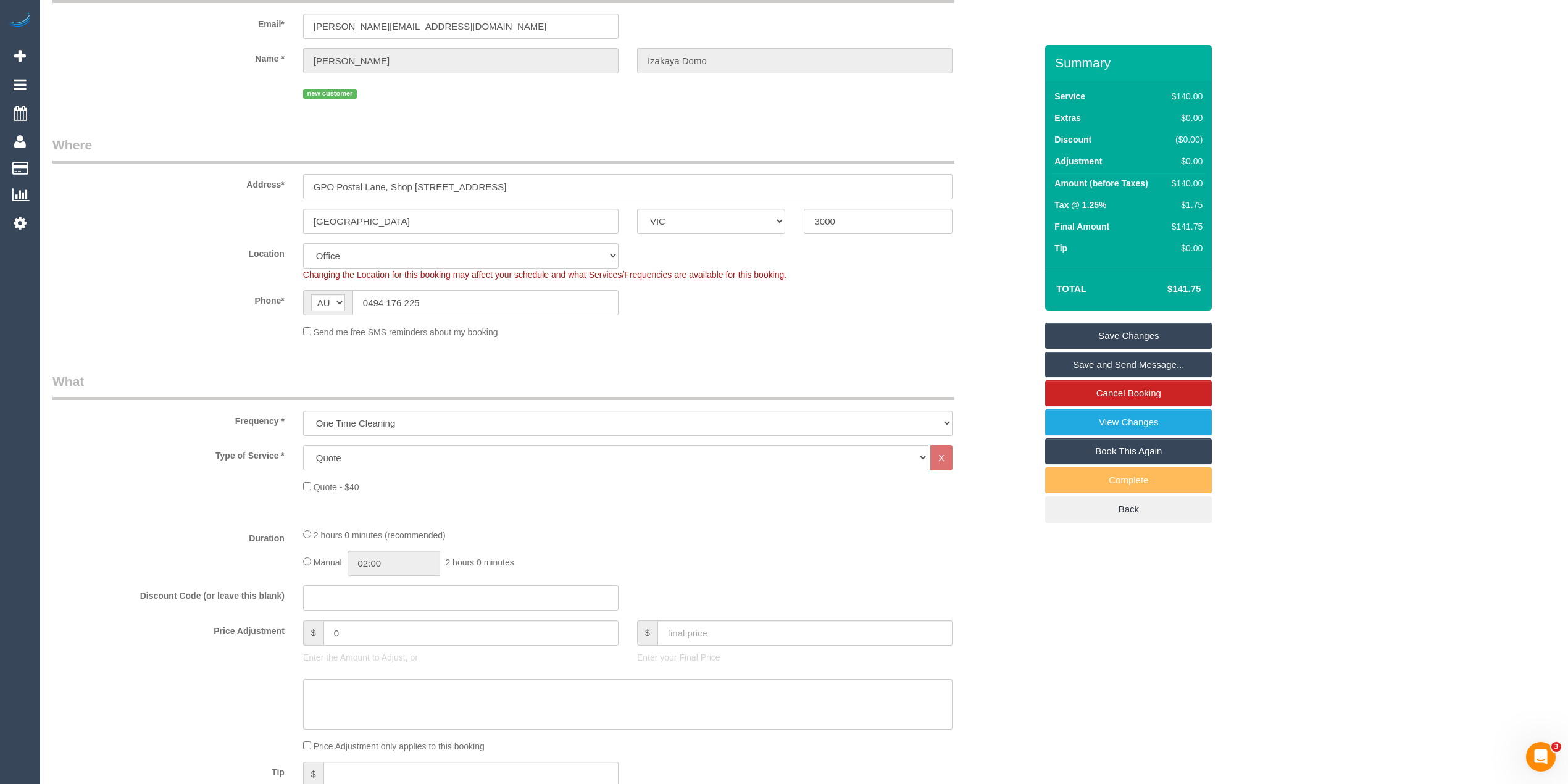
click at [306, 490] on span "Quote - $40" at bounding box center [331, 487] width 56 height 10
click at [1142, 337] on link "Save Changes" at bounding box center [1128, 336] width 167 height 26
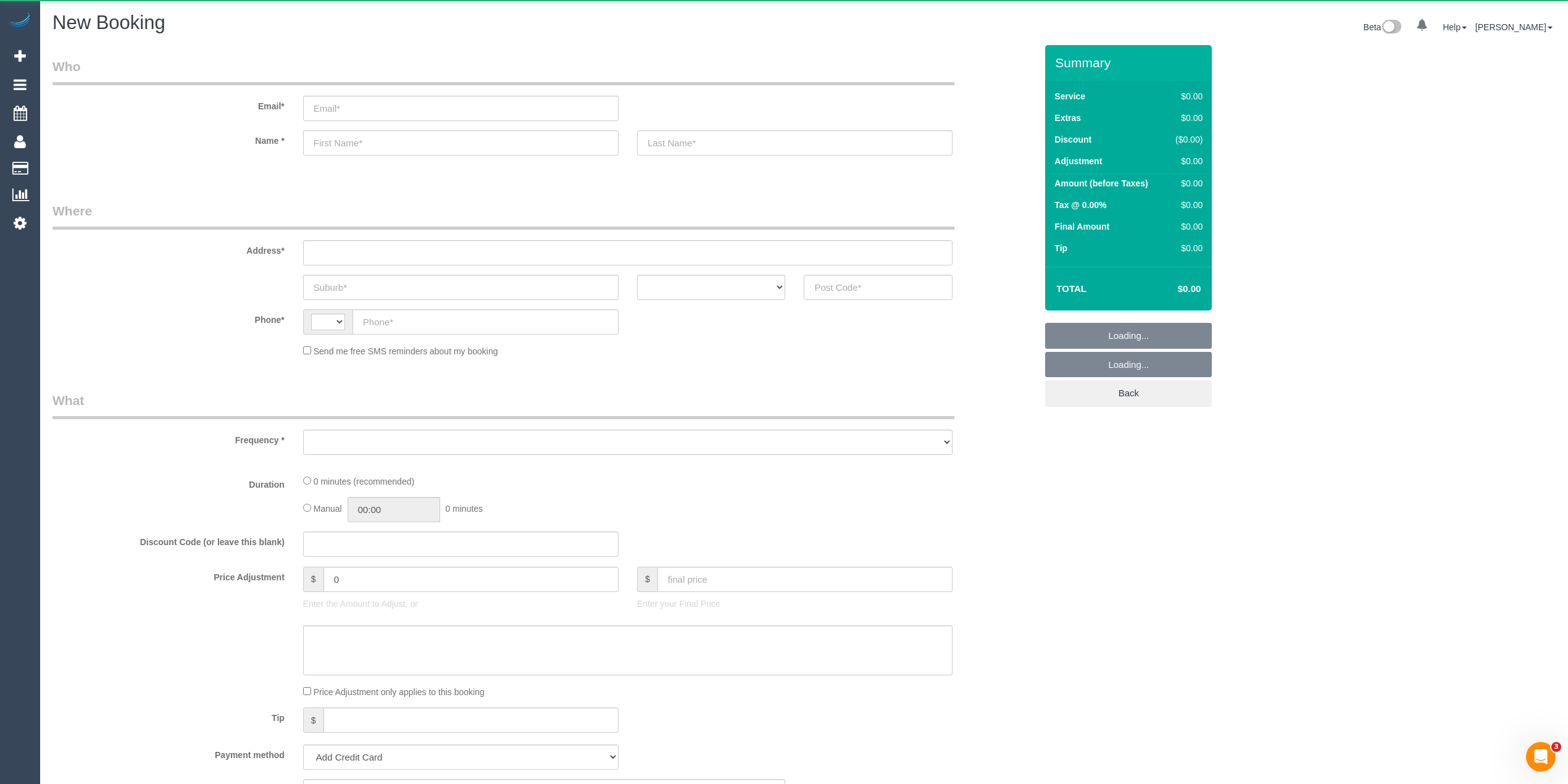
select select "string:AU"
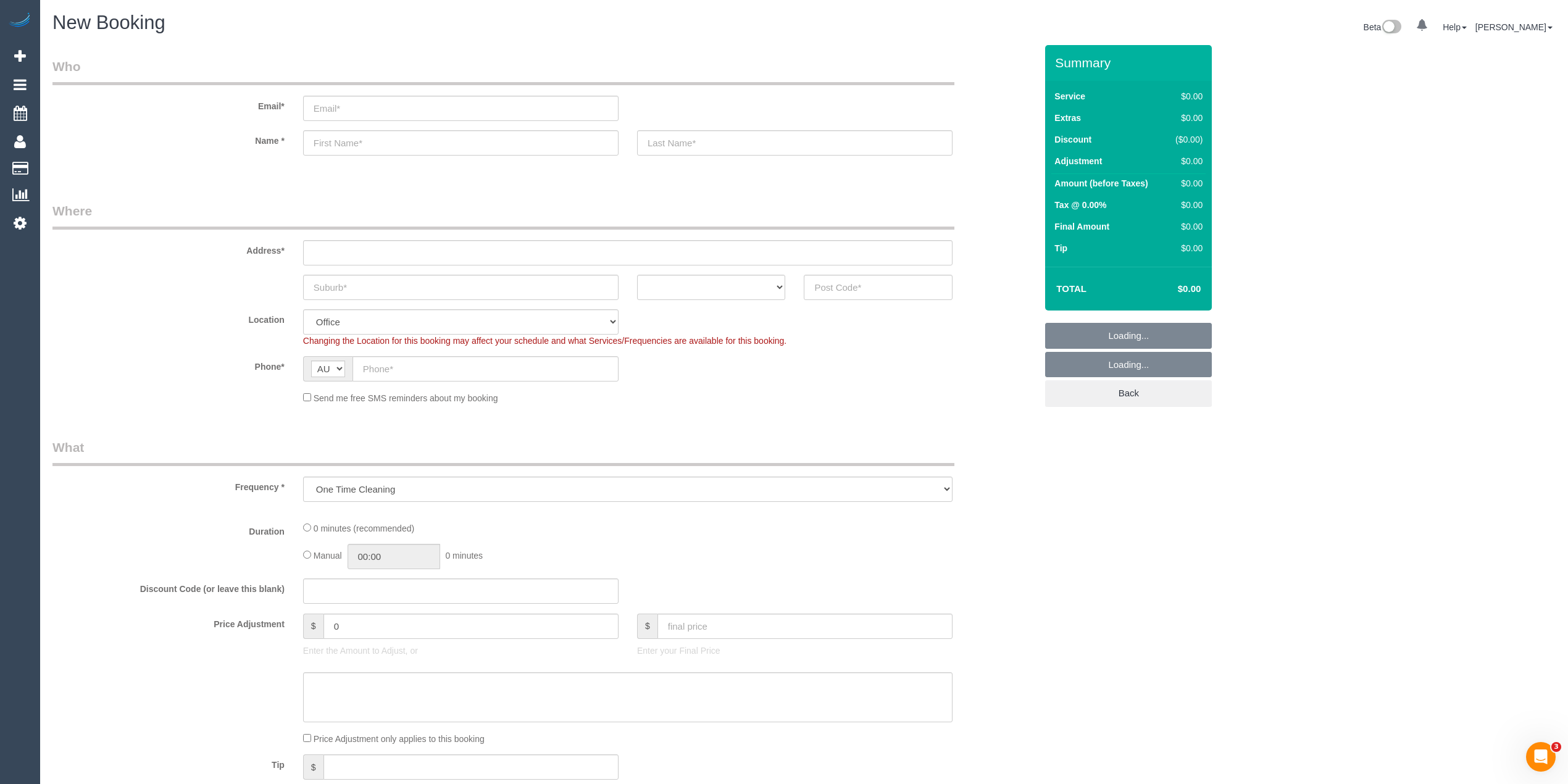
select select "object:822"
